Goal: Task Accomplishment & Management: Manage account settings

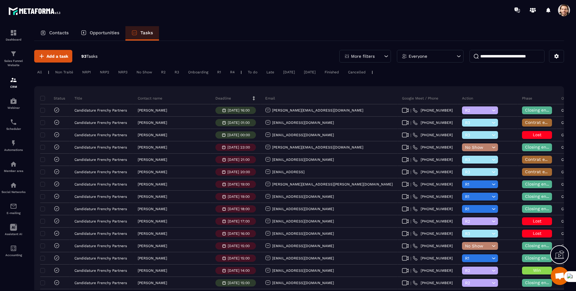
click at [252, 98] on icon at bounding box center [254, 98] width 4 height 4
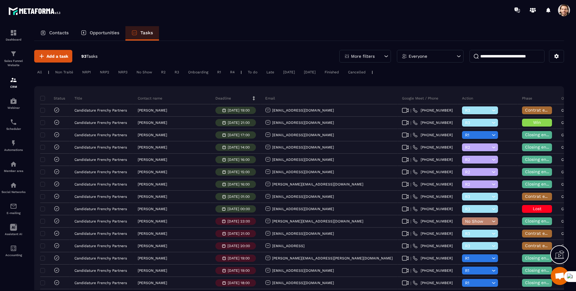
click at [252, 98] on icon at bounding box center [254, 98] width 4 height 4
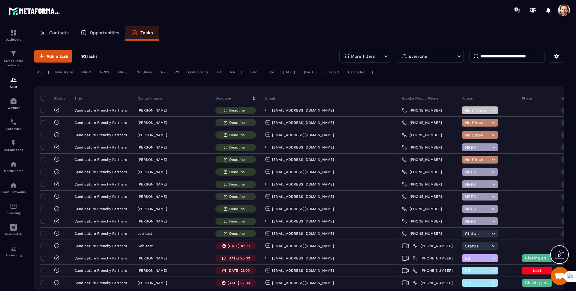
click at [252, 98] on icon at bounding box center [254, 98] width 4 height 4
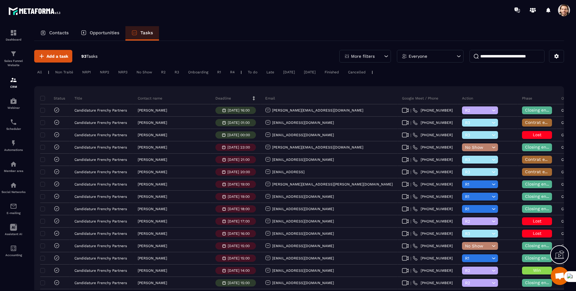
click at [252, 97] on icon at bounding box center [254, 98] width 4 height 4
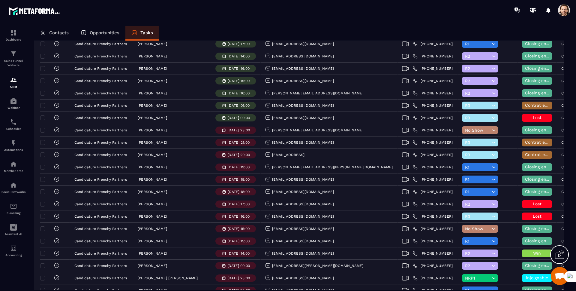
scroll to position [89, 0]
